Goal: Information Seeking & Learning: Learn about a topic

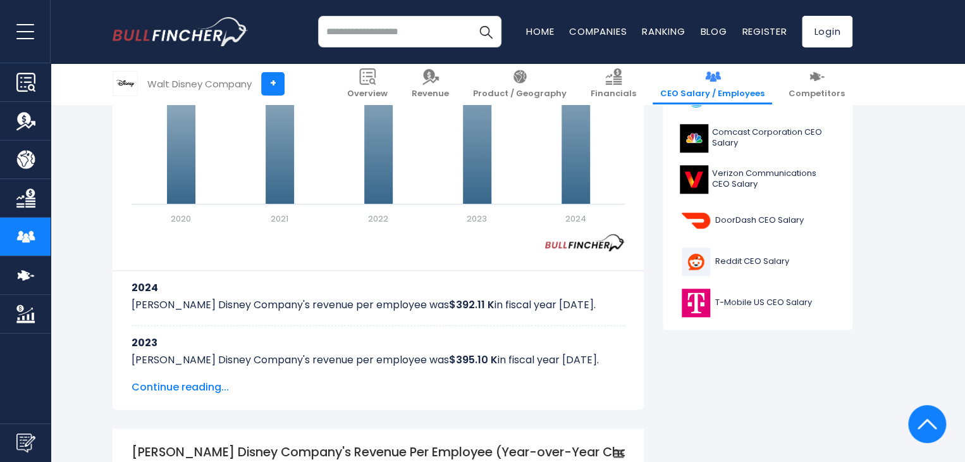
scroll to position [316, 0]
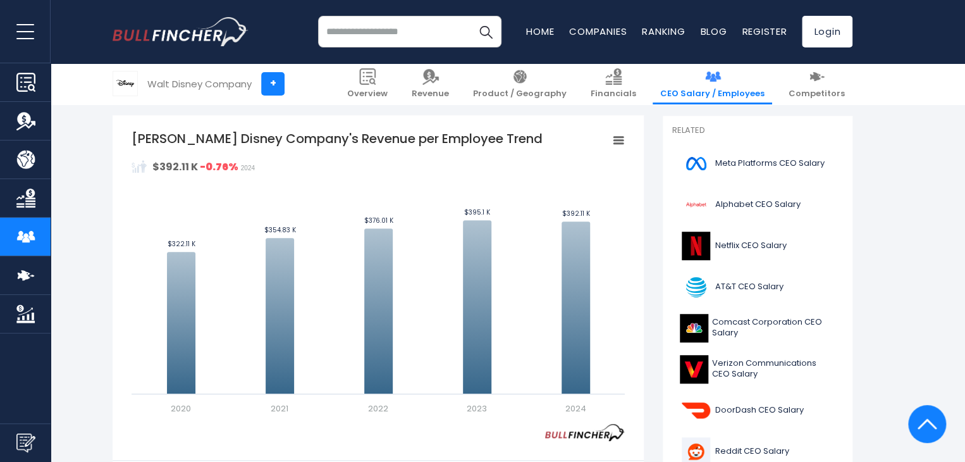
drag, startPoint x: 287, startPoint y: 136, endPoint x: 403, endPoint y: 133, distance: 115.7
click at [403, 133] on tspan "[PERSON_NAME] Disney Company's Revenue per Employee Trend" at bounding box center [337, 139] width 411 height 18
drag, startPoint x: 431, startPoint y: 140, endPoint x: 321, endPoint y: 138, distance: 110.0
click at [324, 138] on tspan "[PERSON_NAME] Disney Company's Revenue per Employee Trend" at bounding box center [337, 139] width 411 height 18
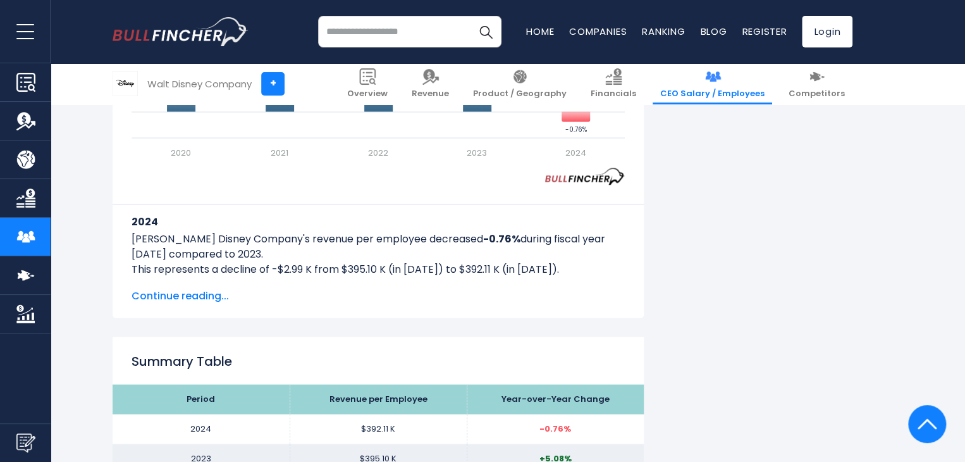
scroll to position [1328, 0]
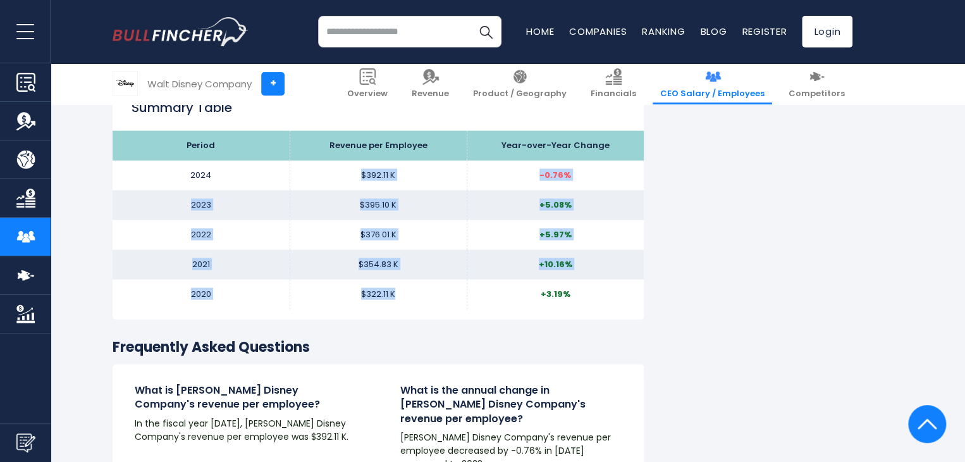
drag, startPoint x: 372, startPoint y: 178, endPoint x: 396, endPoint y: 285, distance: 110.0
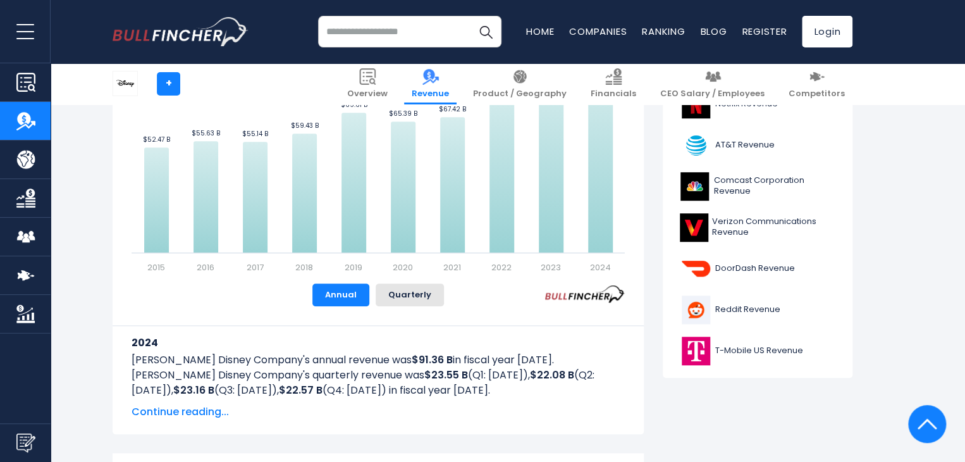
scroll to position [379, 0]
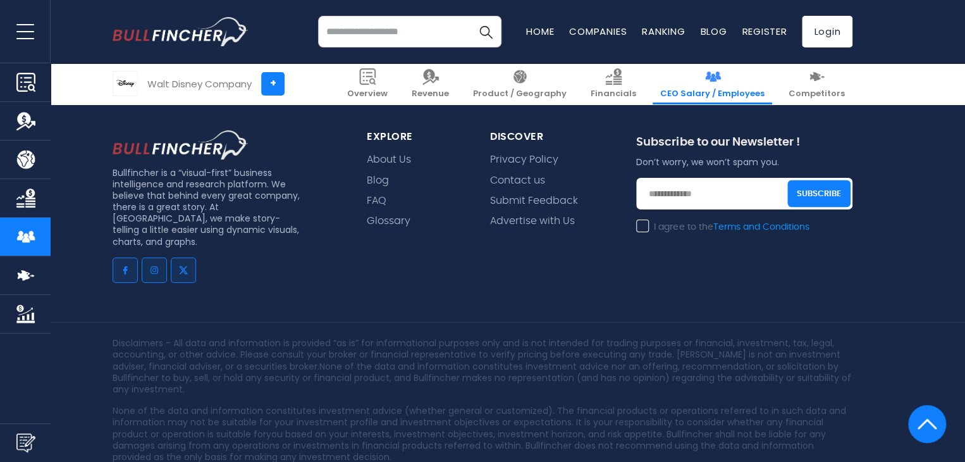
scroll to position [2332, 0]
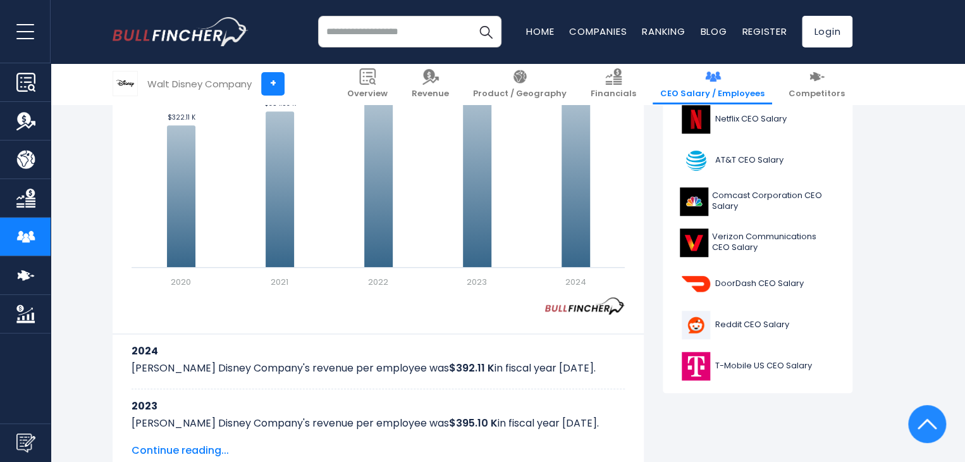
scroll to position [569, 0]
